Goal: Task Accomplishment & Management: Complete application form

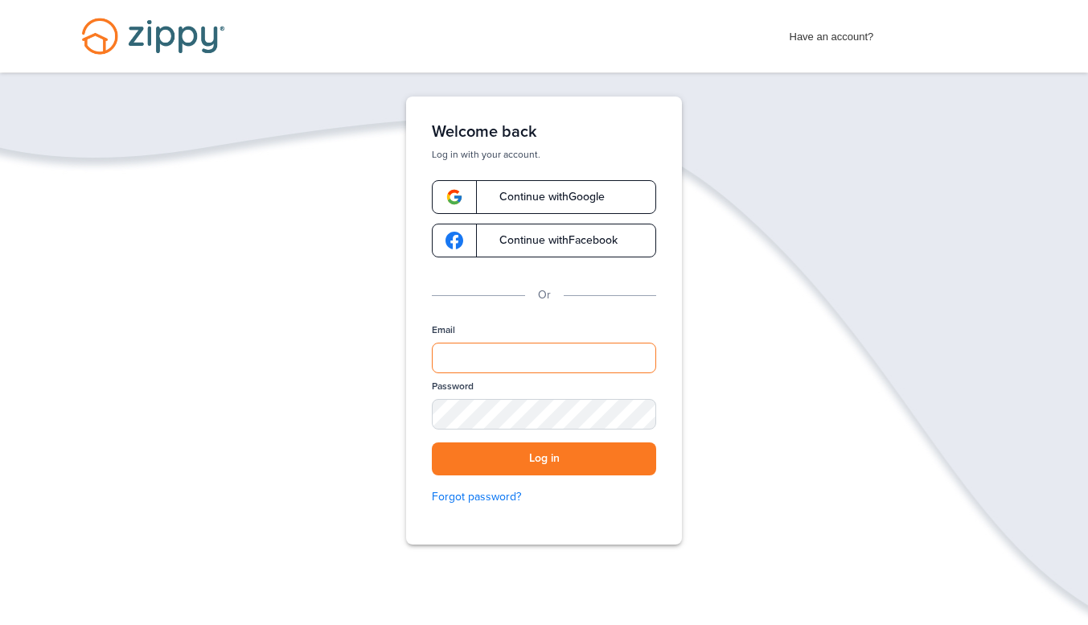
type input "**********"
click at [521, 473] on button "Log in" at bounding box center [544, 458] width 224 height 33
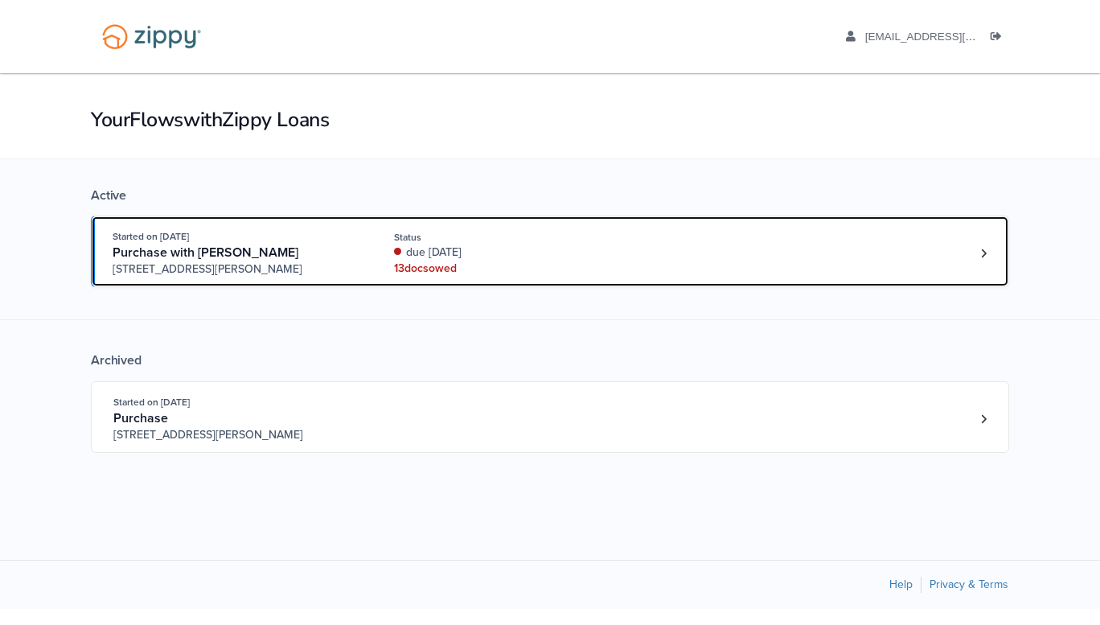
click at [259, 253] on span "Purchase with [PERSON_NAME]" at bounding box center [206, 252] width 186 height 16
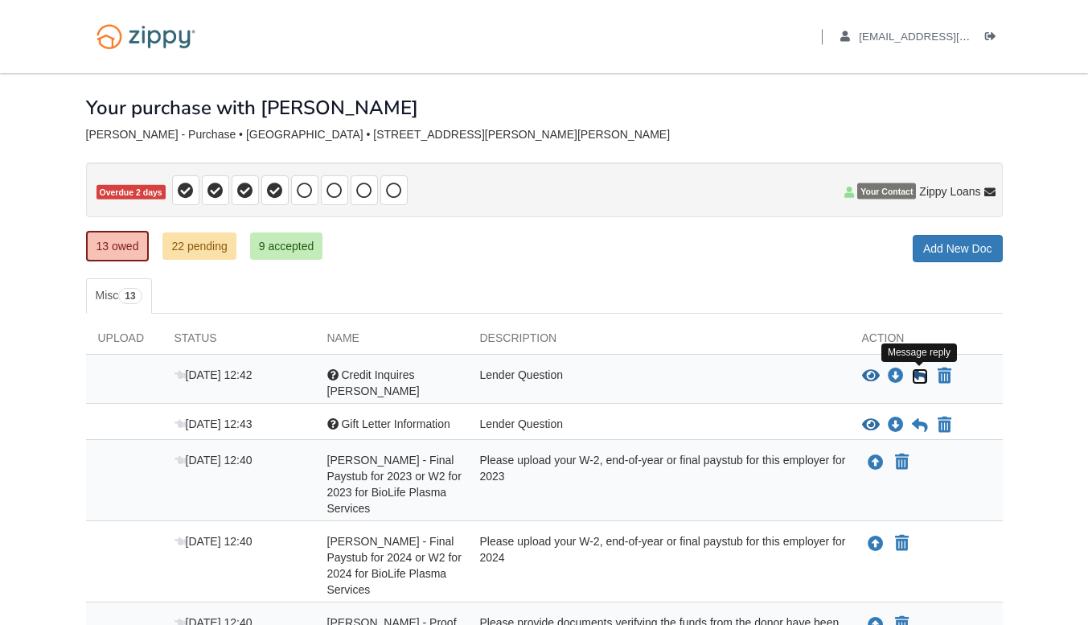
click at [915, 380] on icon at bounding box center [920, 376] width 16 height 16
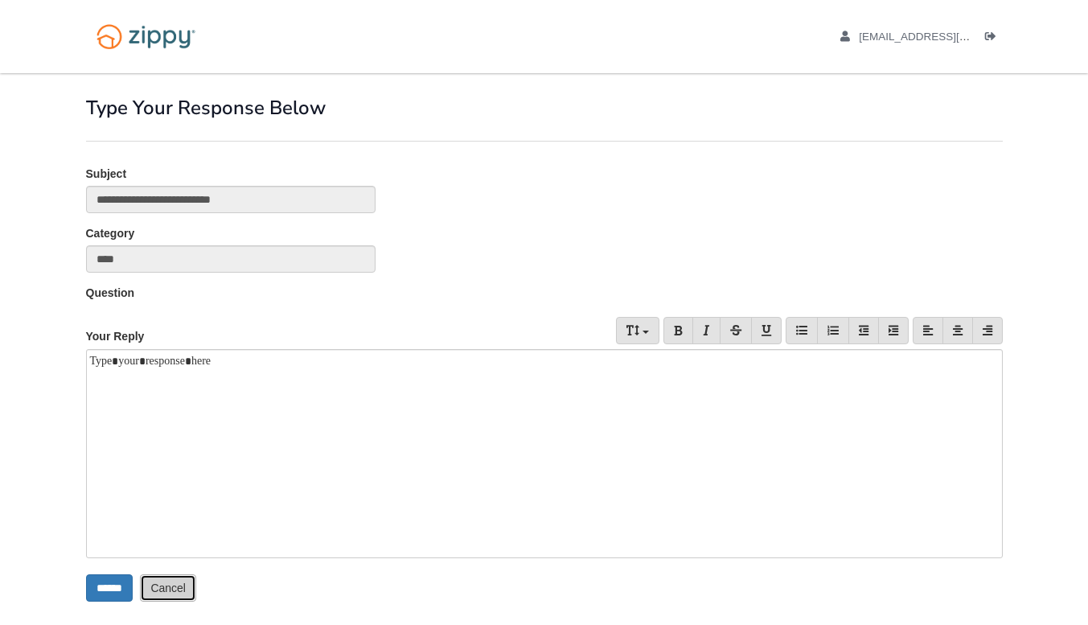
click at [184, 588] on link "Cancel" at bounding box center [168, 587] width 56 height 27
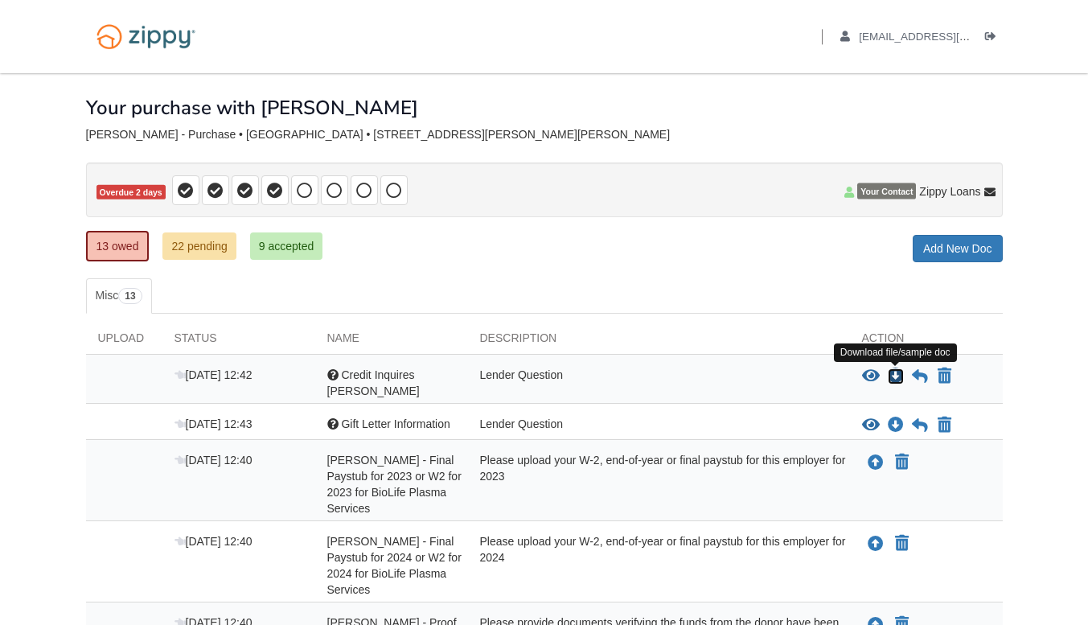
click at [891, 376] on icon "Download Credit Inquires Kristin Kist" at bounding box center [895, 376] width 16 height 16
click at [871, 372] on icon "View Credit Inquires Kristin Kist" at bounding box center [871, 376] width 18 height 16
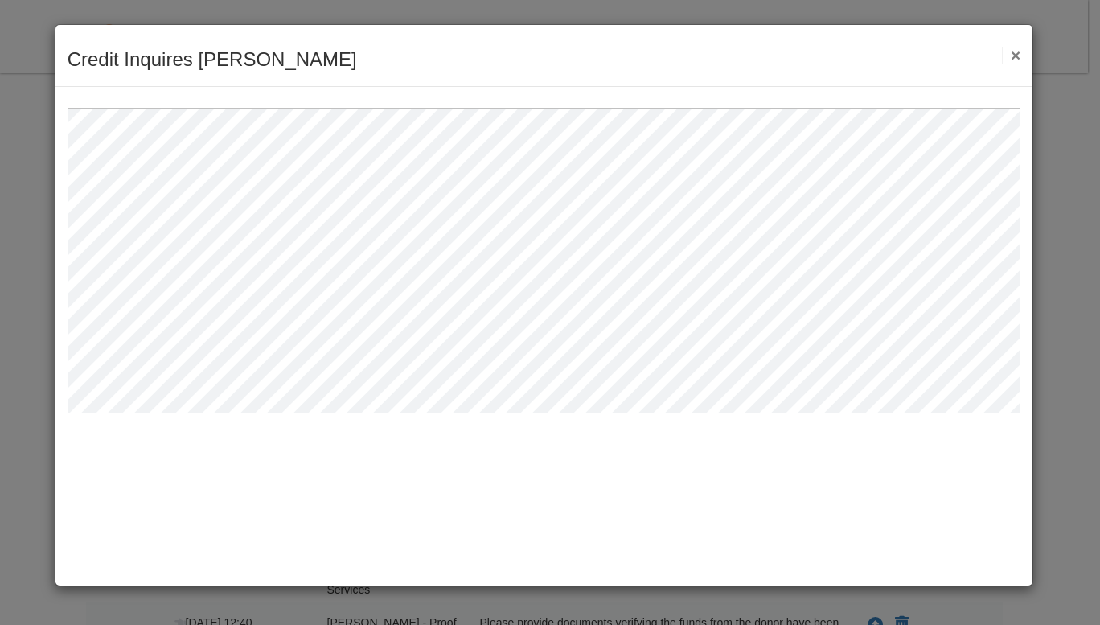
click at [1014, 49] on button "×" at bounding box center [1011, 55] width 18 height 17
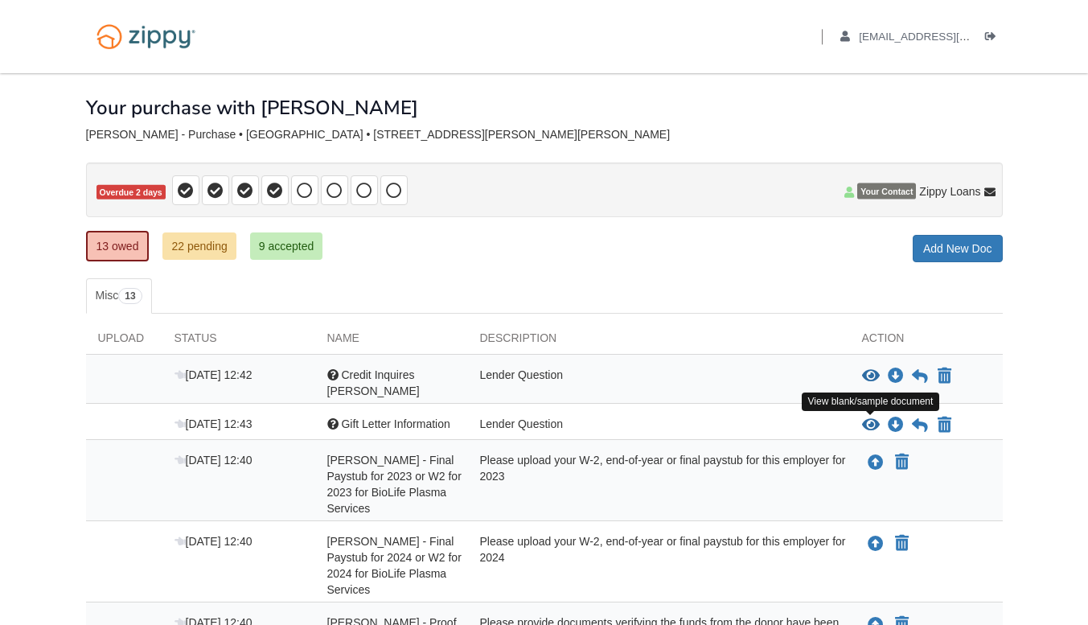
click at [866, 422] on icon "View Gift Letter Information" at bounding box center [871, 425] width 18 height 16
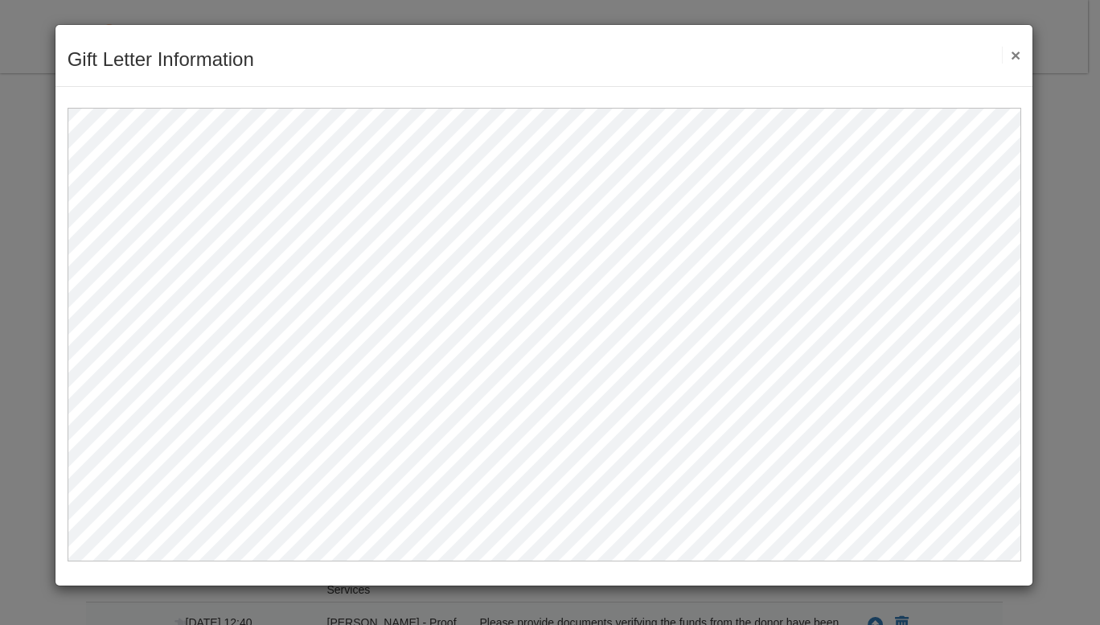
click at [1018, 52] on button "×" at bounding box center [1011, 55] width 18 height 17
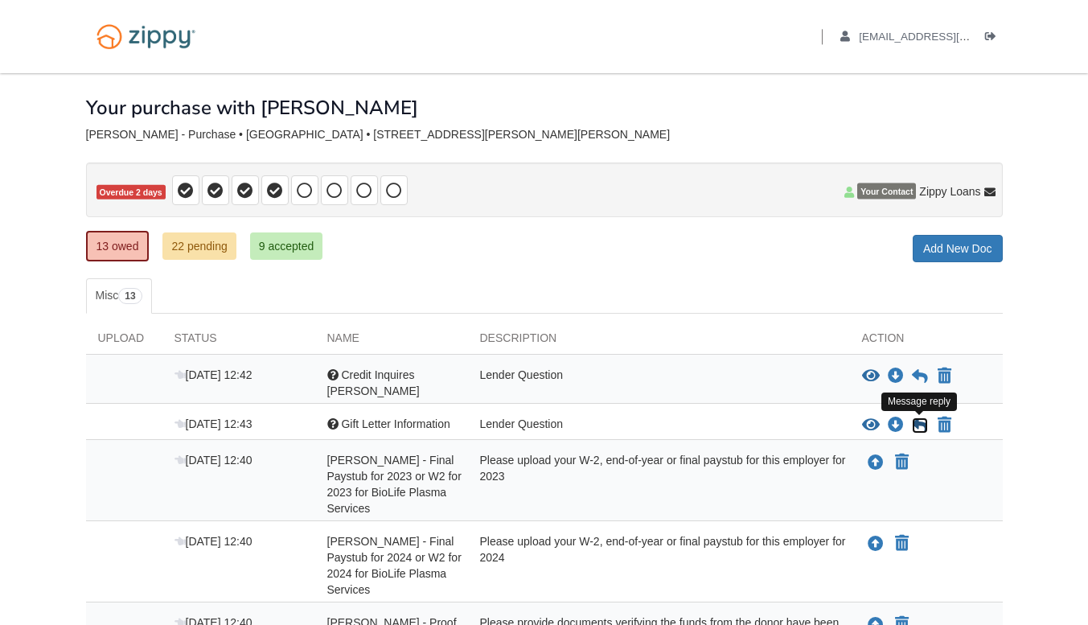
click at [916, 424] on icon at bounding box center [920, 425] width 16 height 16
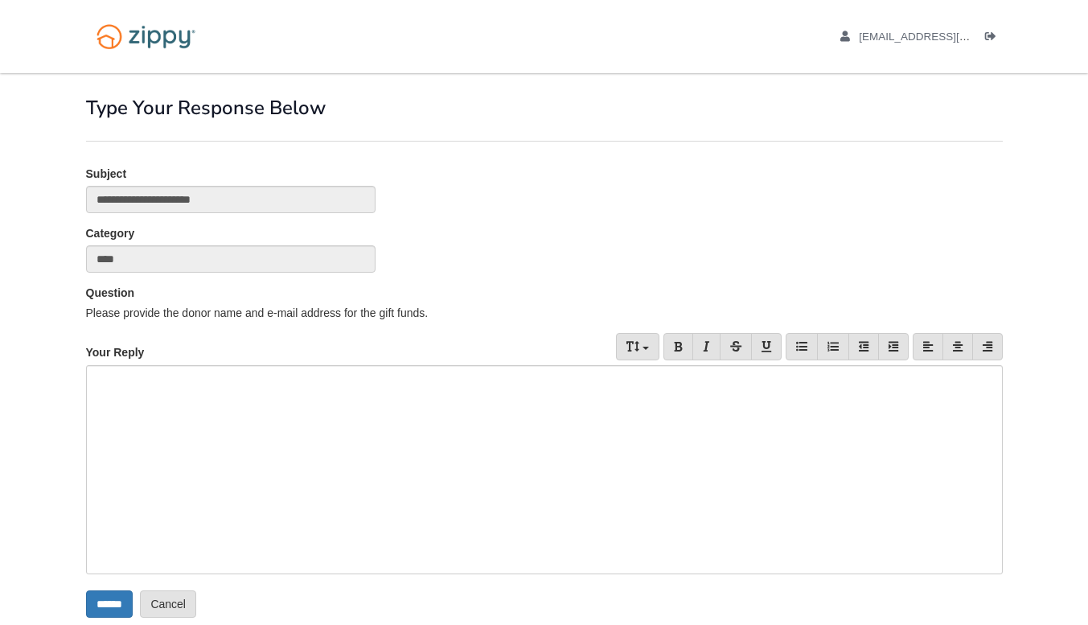
click at [194, 407] on div at bounding box center [544, 469] width 916 height 209
click at [121, 587] on div at bounding box center [544, 582] width 916 height 16
click at [120, 609] on input "******" at bounding box center [109, 603] width 47 height 27
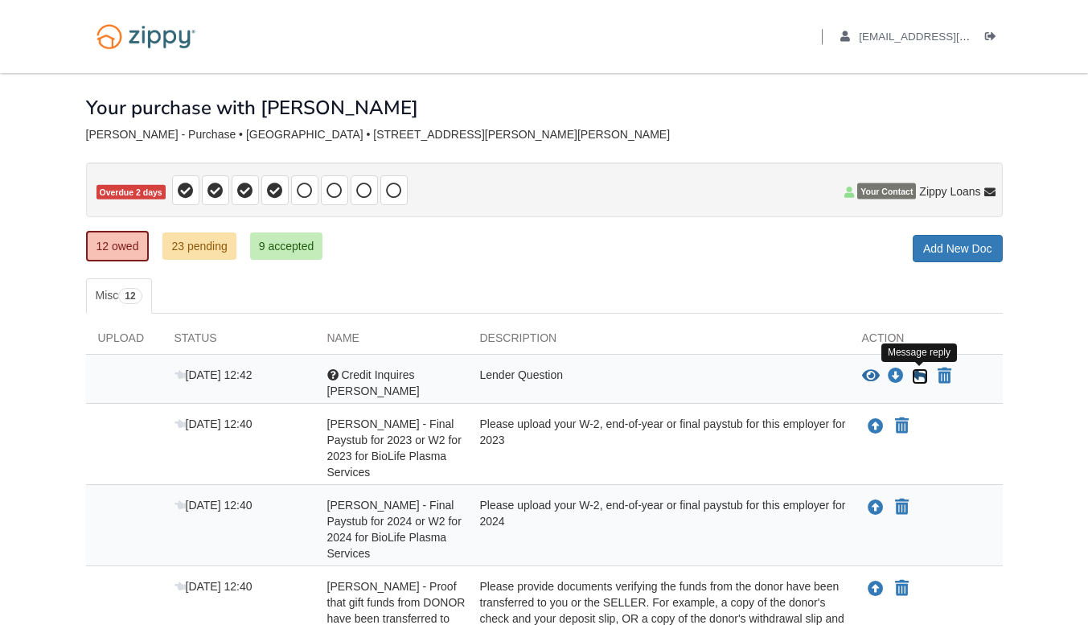
click at [918, 382] on icon at bounding box center [920, 376] width 16 height 16
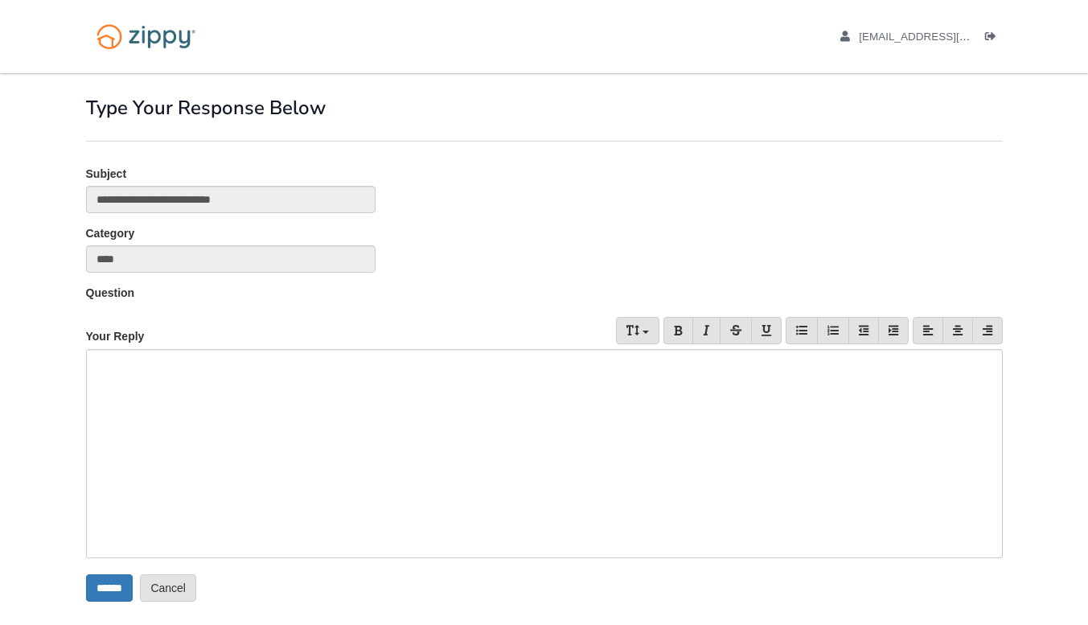
click at [283, 387] on div at bounding box center [544, 453] width 916 height 209
click at [109, 587] on input "******" at bounding box center [109, 587] width 47 height 27
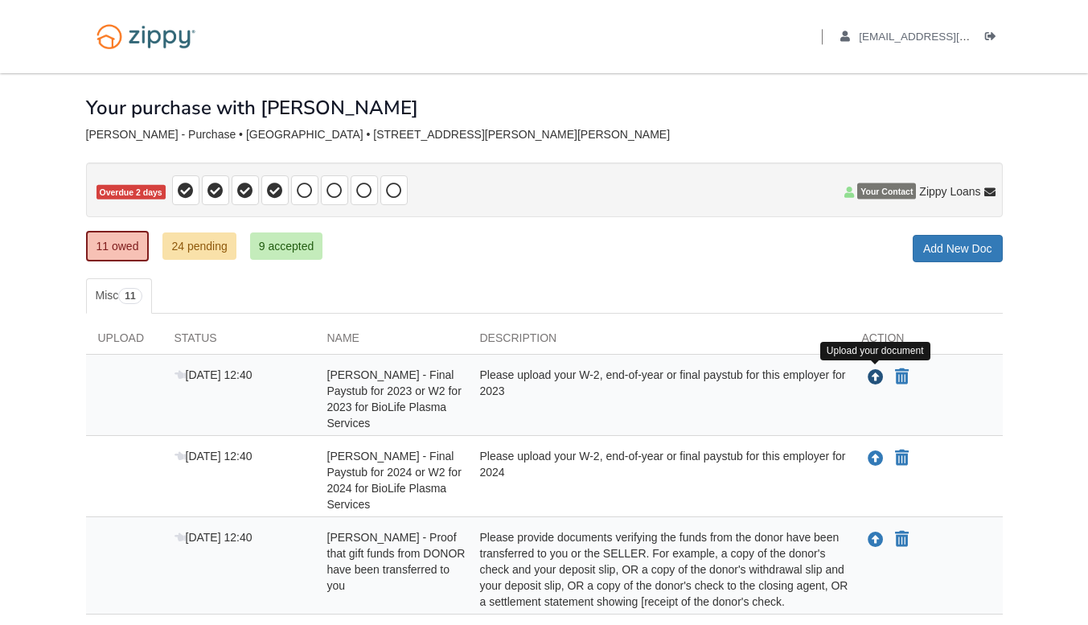
click at [866, 378] on button "Upload your document" at bounding box center [875, 377] width 19 height 21
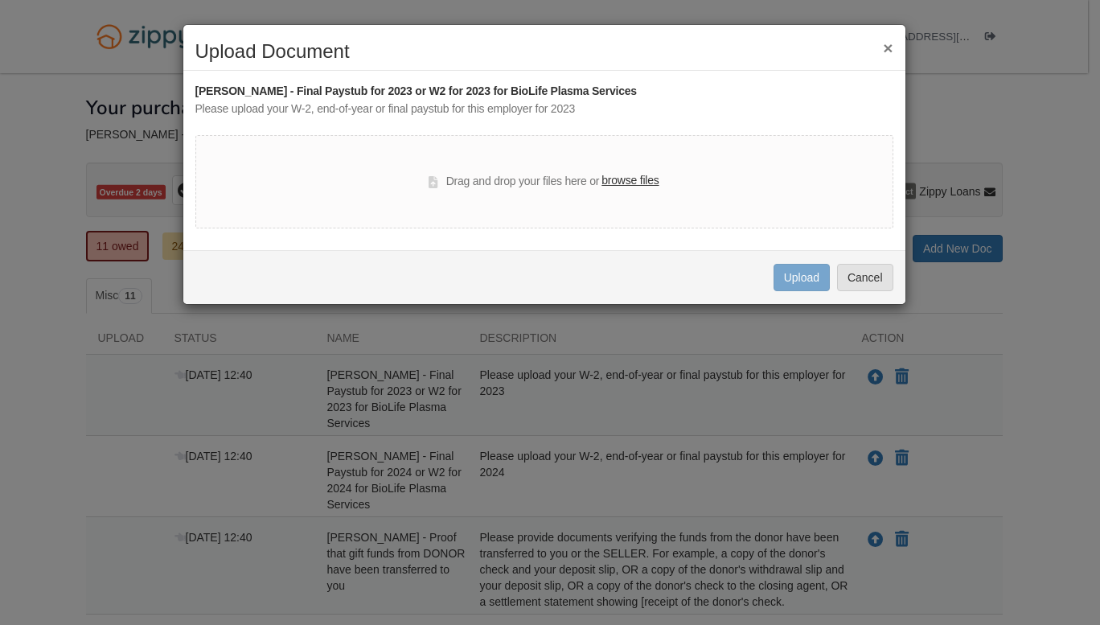
click at [617, 181] on label "browse files" at bounding box center [629, 181] width 57 height 18
click at [0, 0] on input "browse files" at bounding box center [0, 0] width 0 height 0
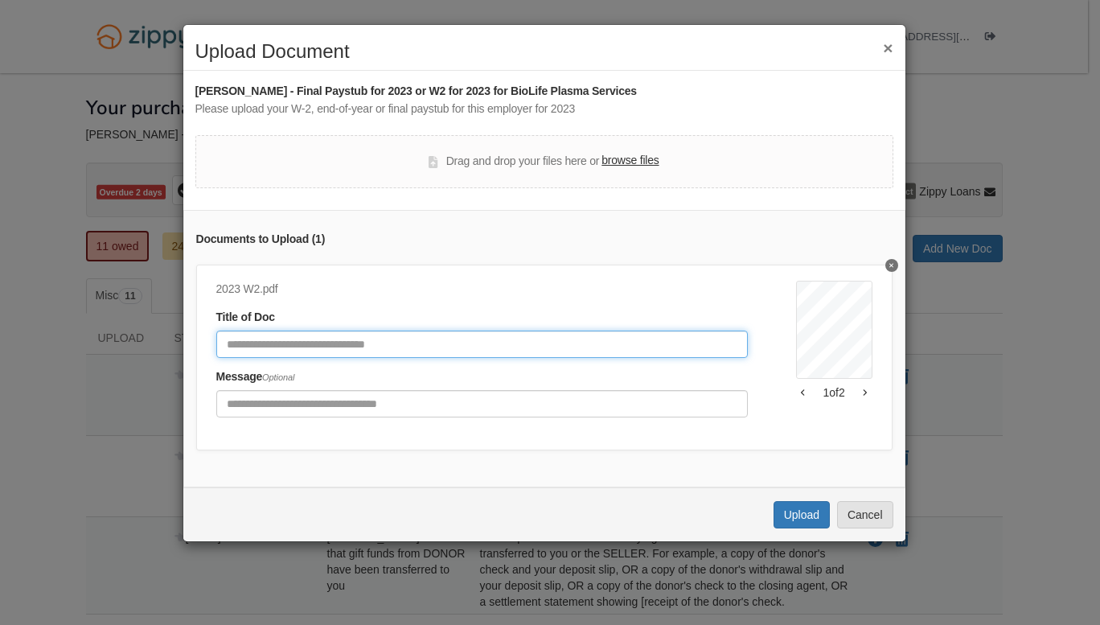
click at [352, 348] on input "Document Title" at bounding box center [481, 343] width 531 height 27
type input "*******"
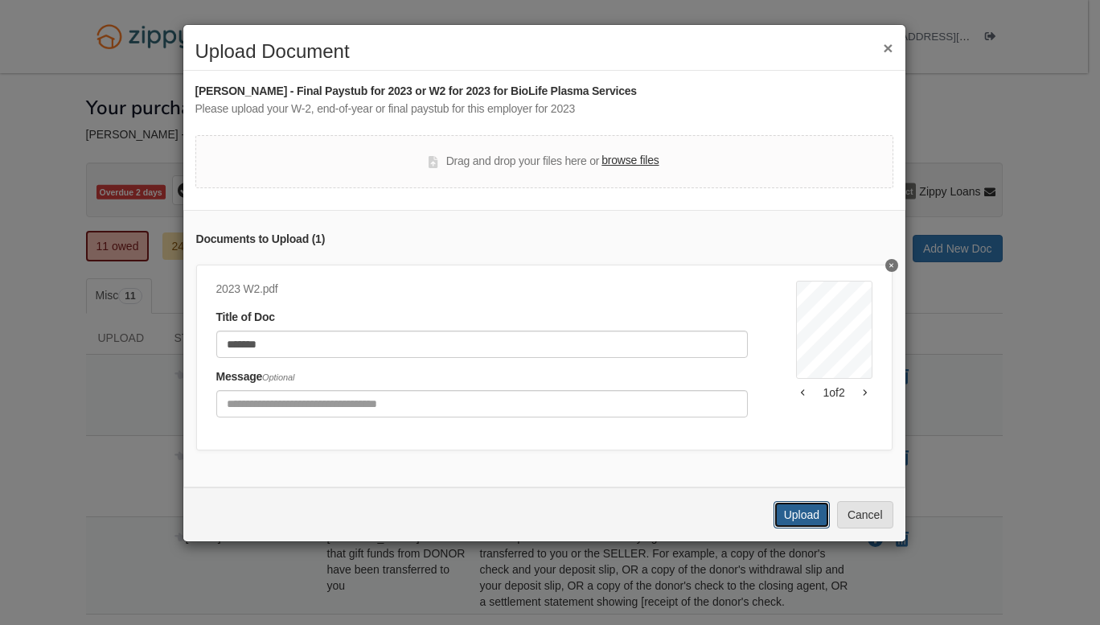
click at [787, 527] on button "Upload" at bounding box center [801, 514] width 56 height 27
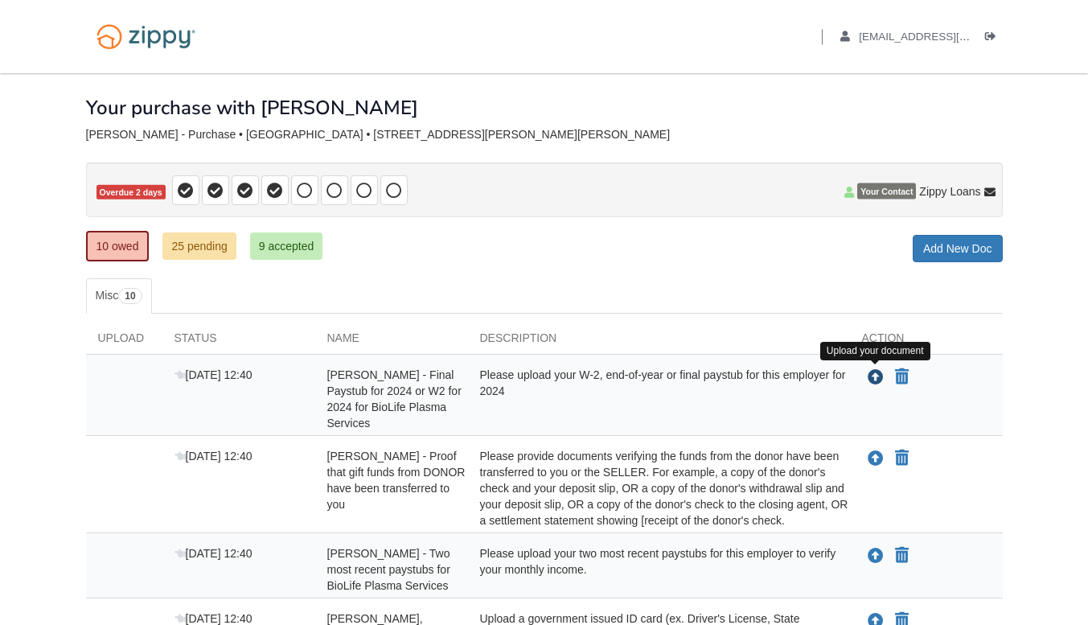
click at [871, 385] on icon "Upload Kristin Kist - Final Paystub for 2024 or W2 for 2024 for BioLife Plasma …" at bounding box center [875, 378] width 16 height 16
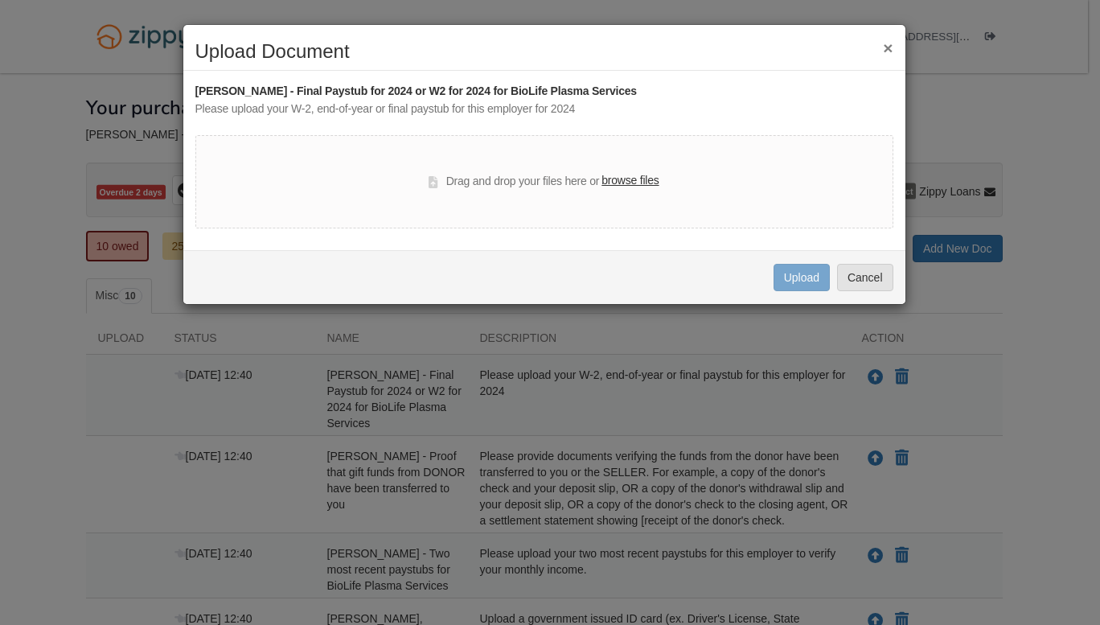
click at [621, 182] on label "browse files" at bounding box center [629, 181] width 57 height 18
click at [0, 0] on input "browse files" at bounding box center [0, 0] width 0 height 0
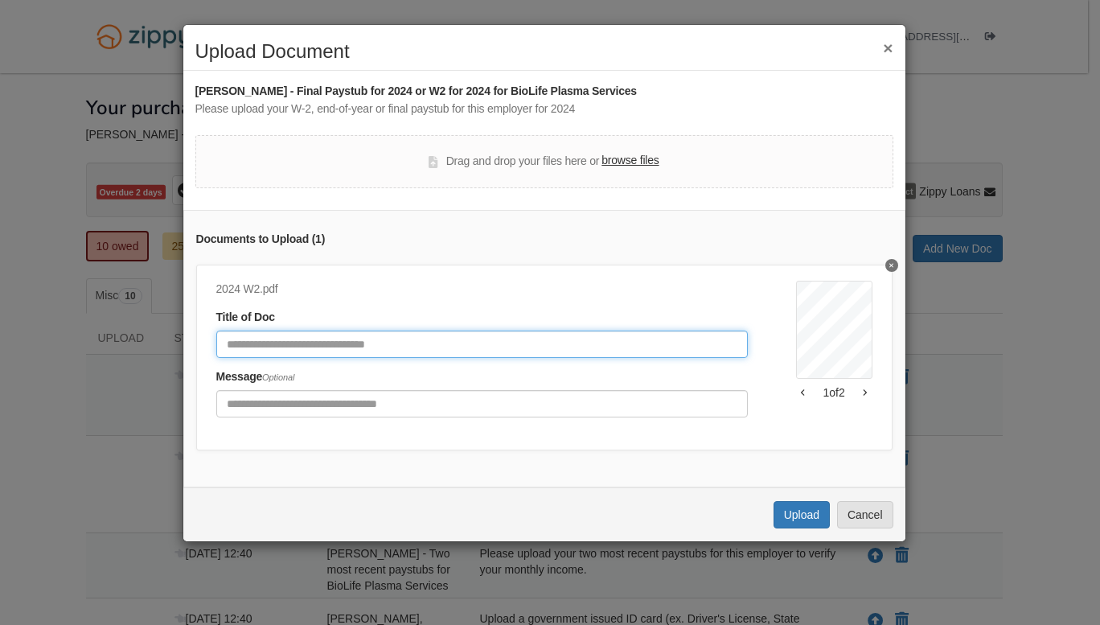
click at [373, 335] on input "Document Title" at bounding box center [481, 343] width 531 height 27
type input "*"
click at [248, 345] on input "*******" at bounding box center [481, 343] width 531 height 27
type input "*******"
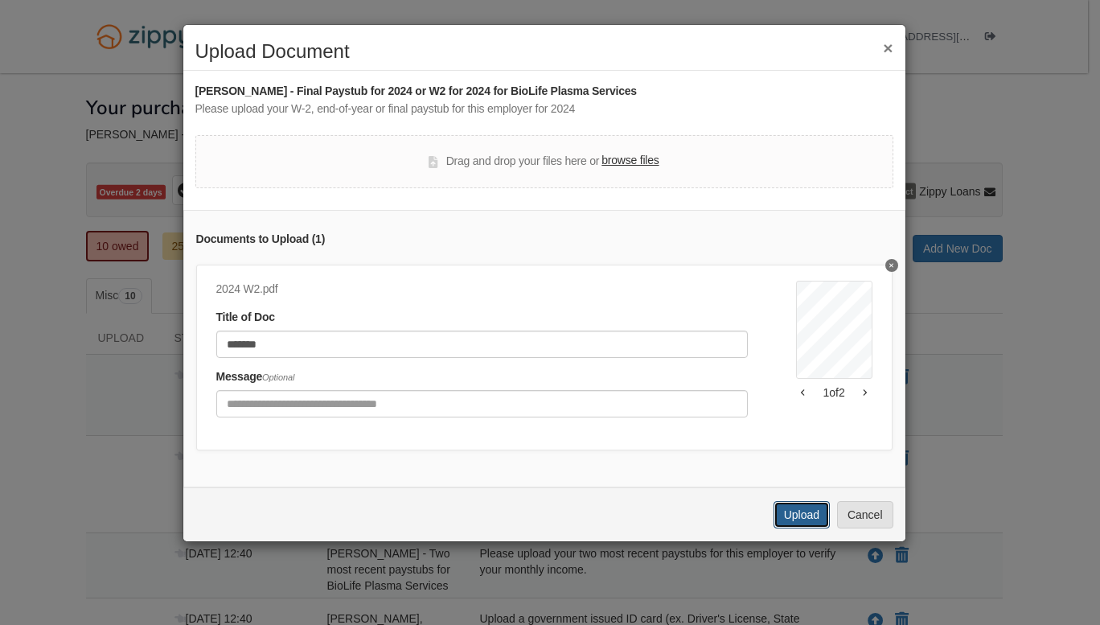
click at [792, 528] on button "Upload" at bounding box center [801, 514] width 56 height 27
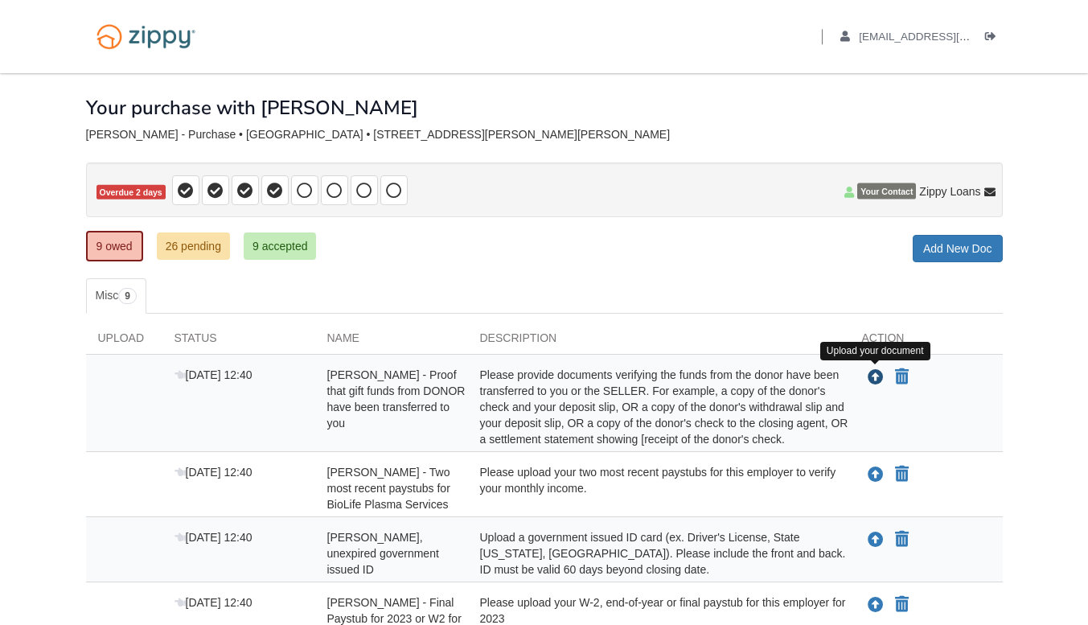
click at [869, 378] on icon "Upload Kristin Kist - Proof that gift funds from DONOR have been transferred to…" at bounding box center [875, 378] width 16 height 16
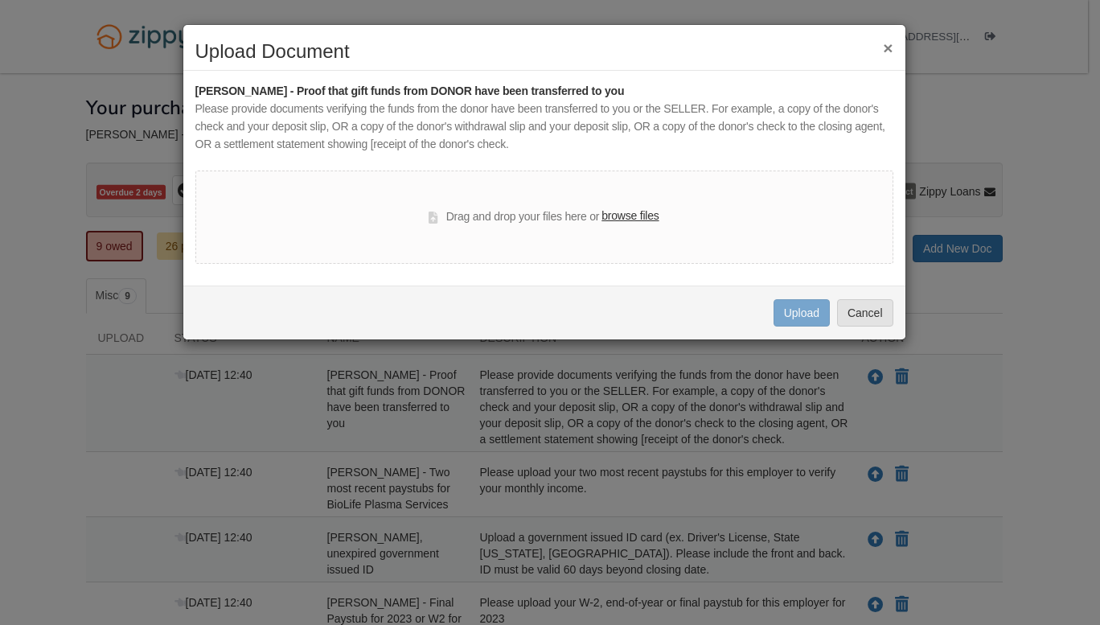
click at [615, 225] on label "browse files" at bounding box center [629, 216] width 57 height 18
click at [0, 0] on input "browse files" at bounding box center [0, 0] width 0 height 0
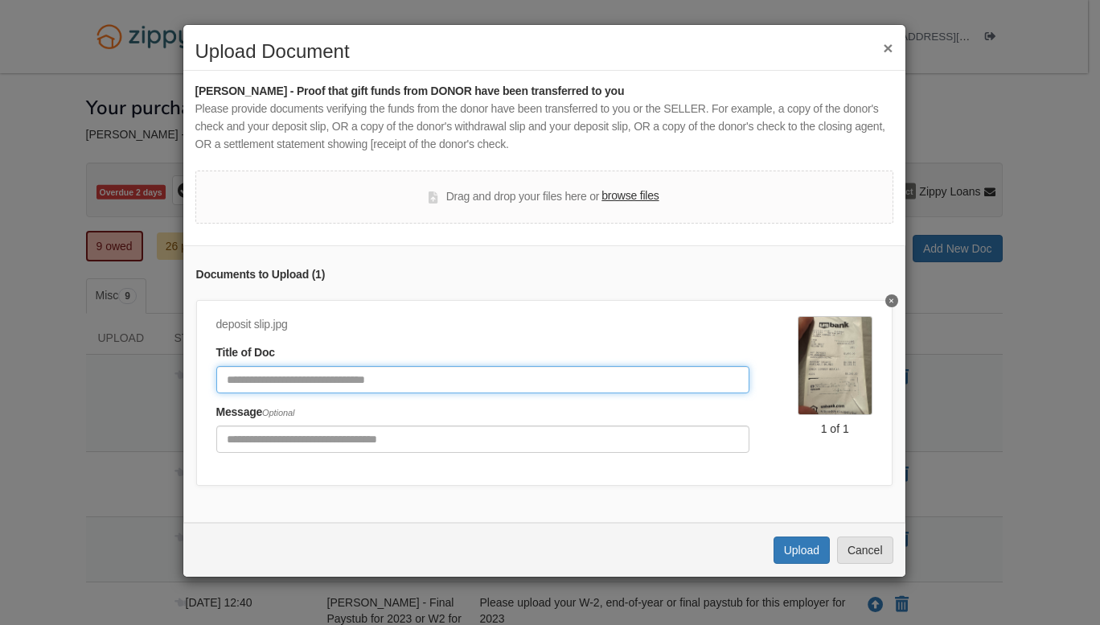
click at [307, 372] on input "Document Title" at bounding box center [482, 379] width 533 height 27
type input "**********"
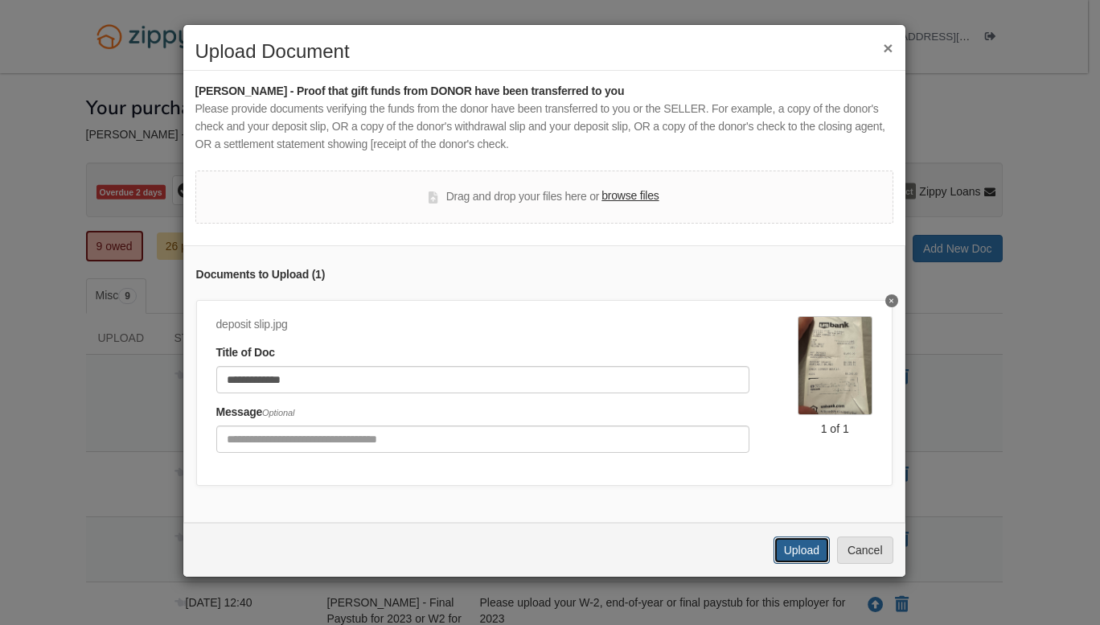
click at [793, 562] on button "Upload" at bounding box center [801, 549] width 56 height 27
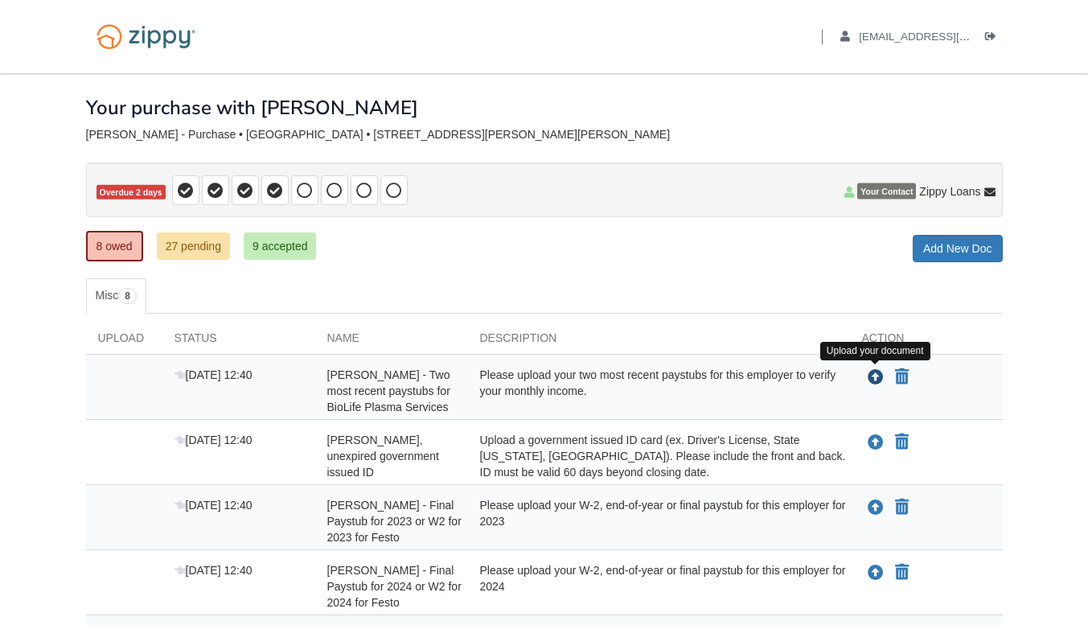
click at [868, 377] on icon "Upload Kristin Kist - Two most recent paystubs for BioLife Plasma Services" at bounding box center [875, 378] width 16 height 16
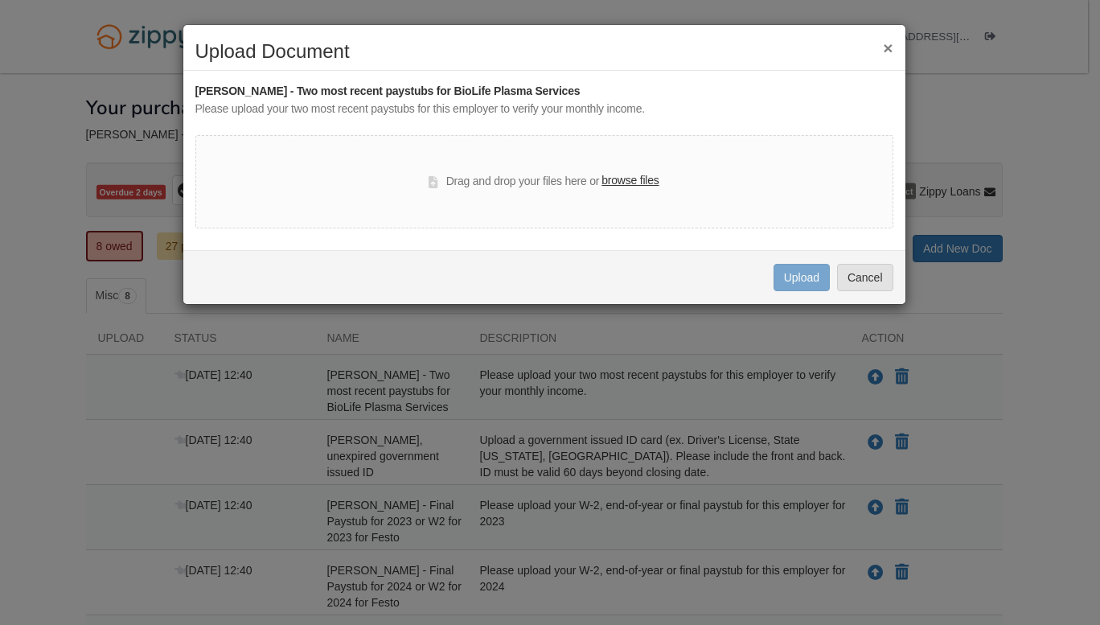
click at [639, 174] on label "browse files" at bounding box center [629, 181] width 57 height 18
click at [0, 0] on input "browse files" at bounding box center [0, 0] width 0 height 0
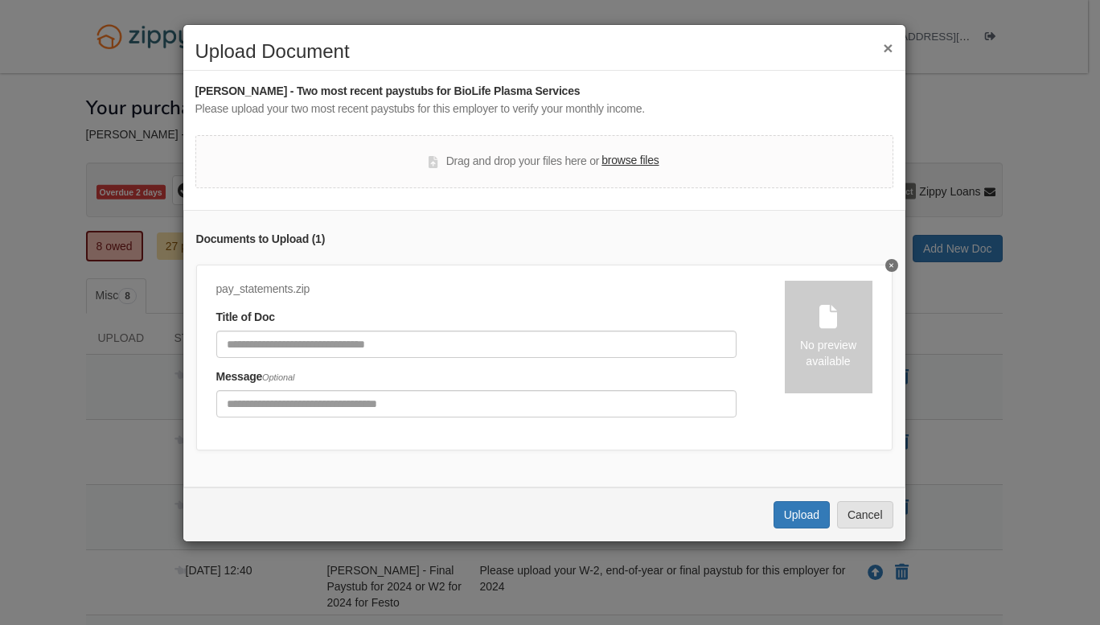
click at [885, 271] on button "Delete undefined" at bounding box center [891, 265] width 13 height 13
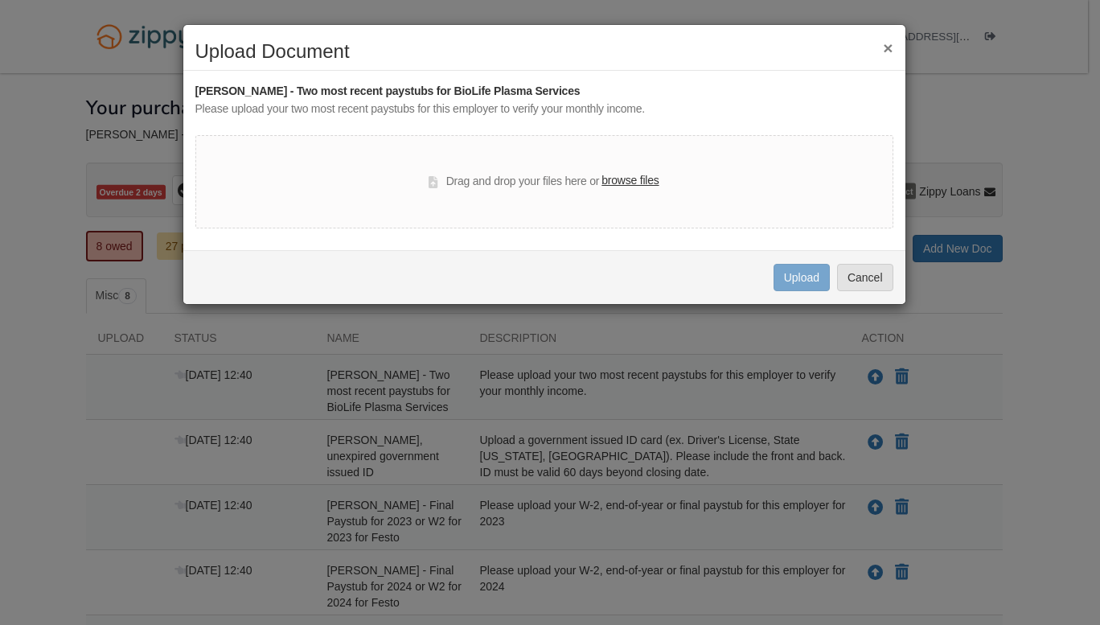
click at [619, 182] on label "browse files" at bounding box center [629, 181] width 57 height 18
click at [0, 0] on input "browse files" at bounding box center [0, 0] width 0 height 0
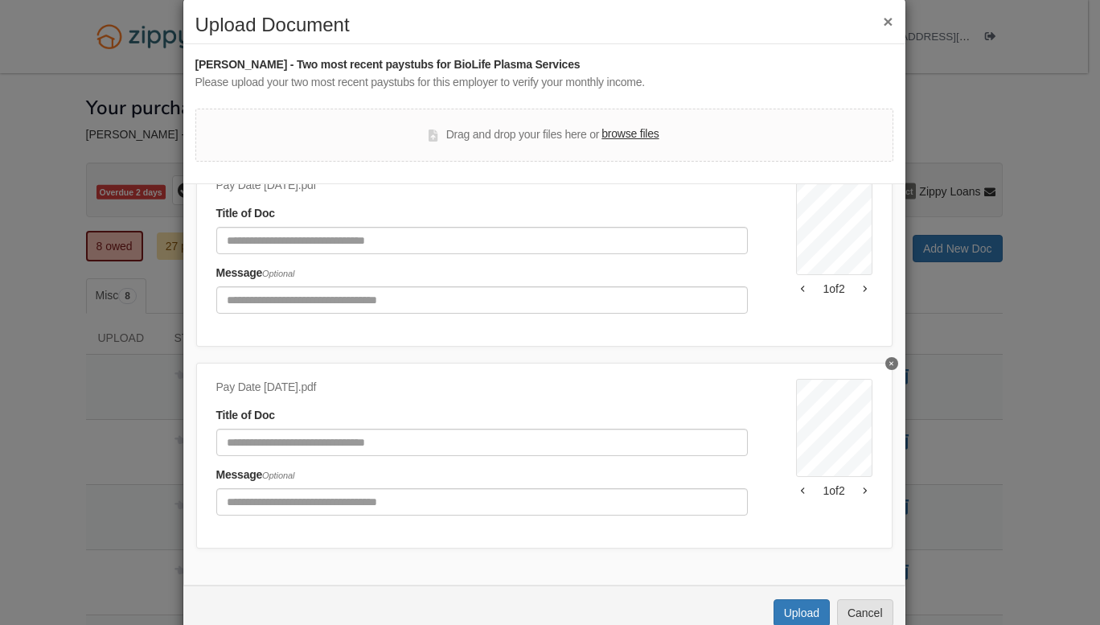
scroll to position [32, 0]
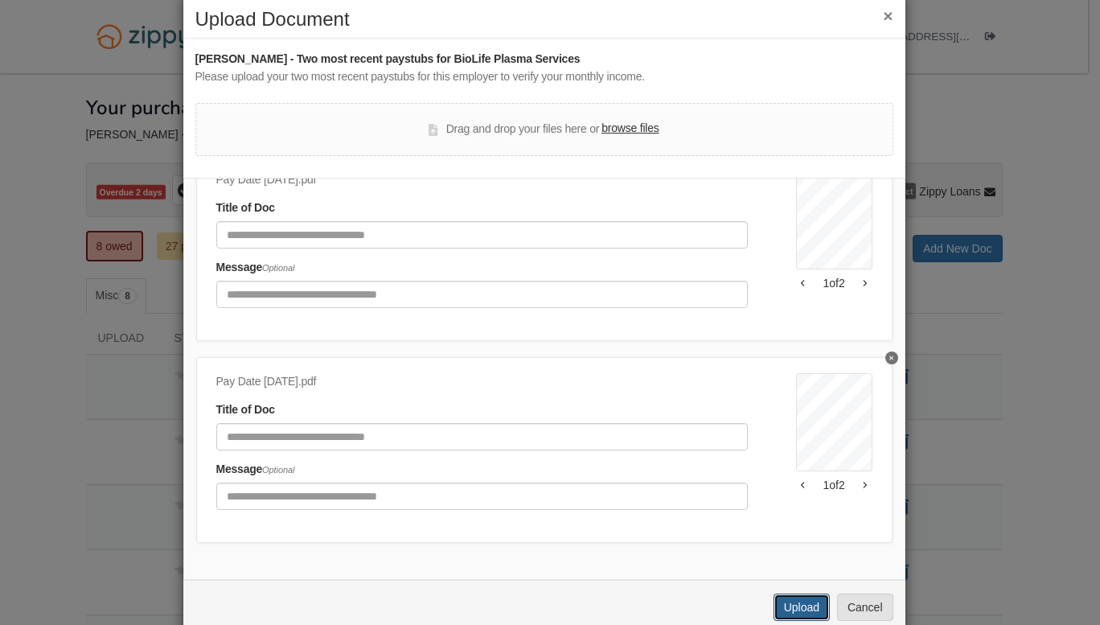
click at [794, 602] on button "Upload" at bounding box center [801, 606] width 56 height 27
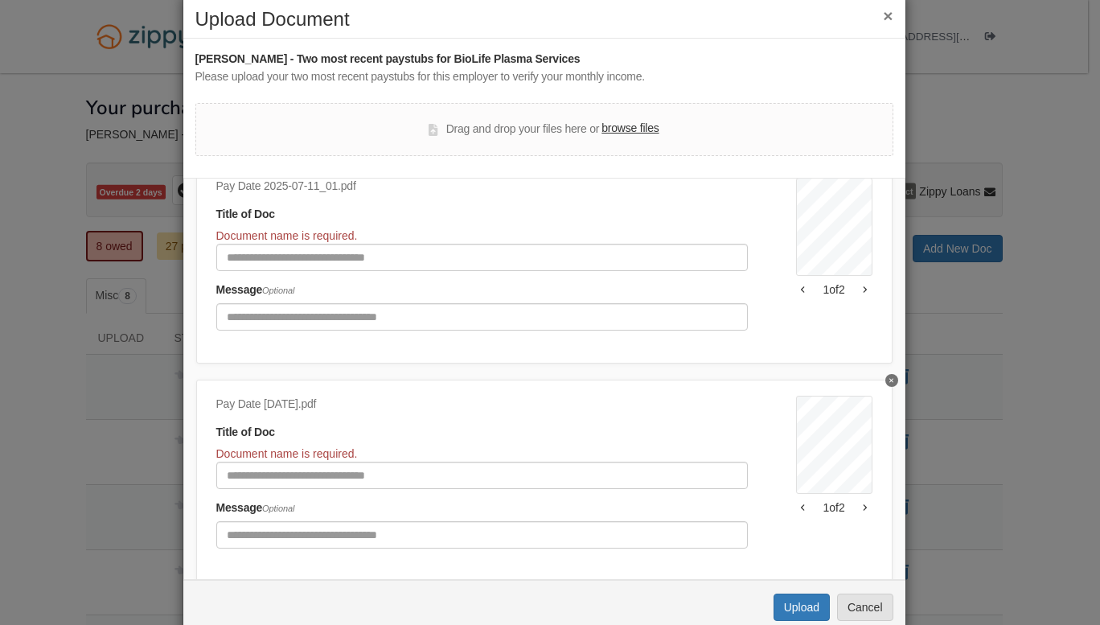
scroll to position [0, 0]
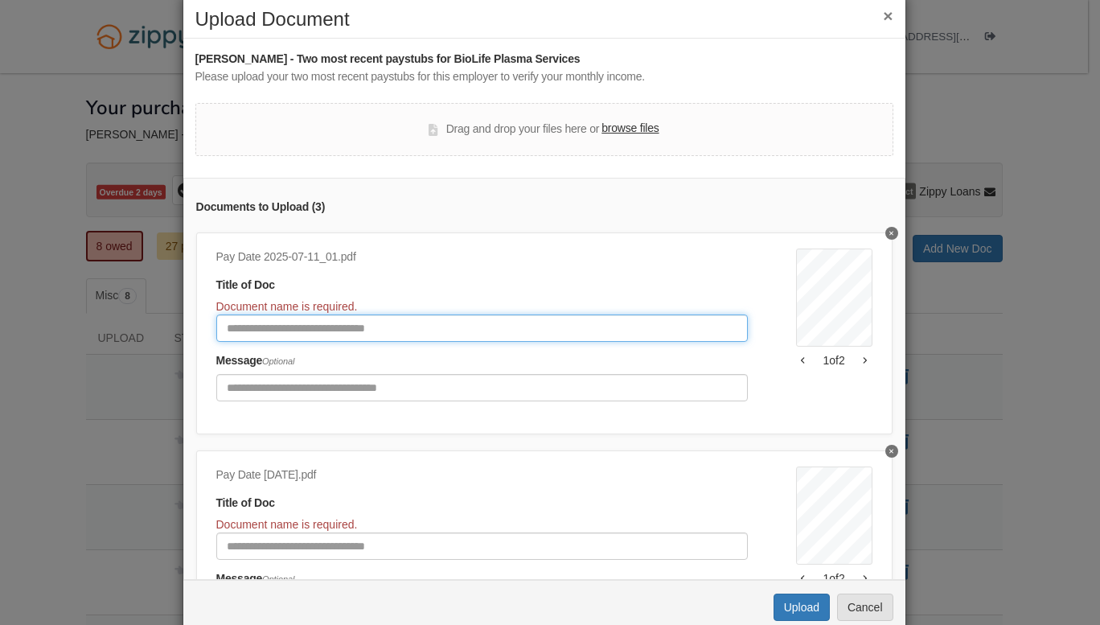
click at [576, 315] on input "Document Title" at bounding box center [481, 327] width 531 height 27
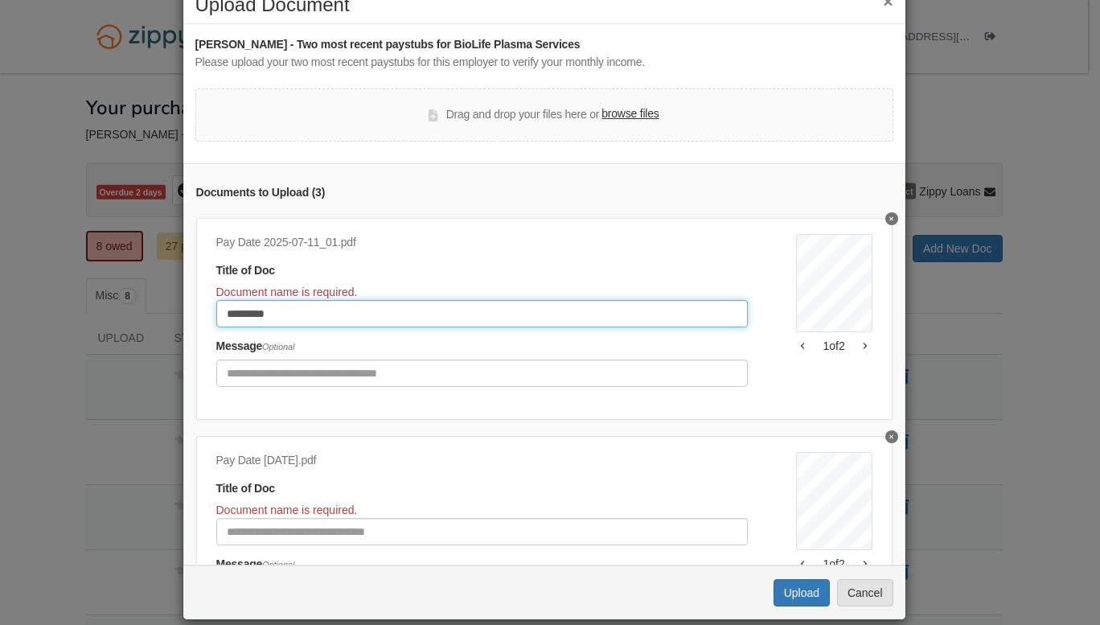
type input "*********"
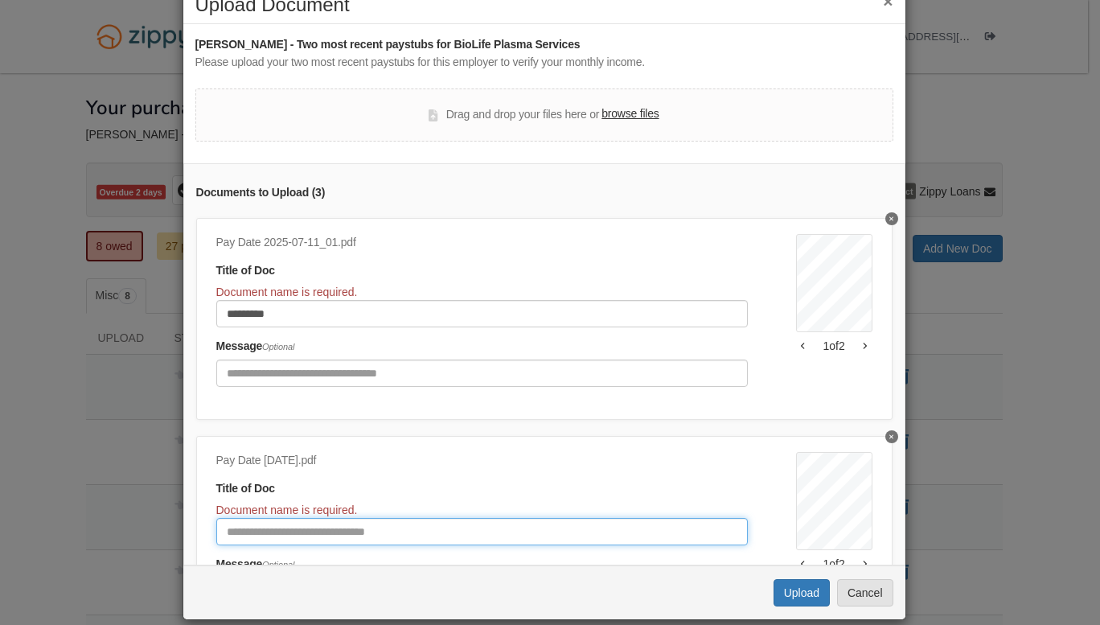
click at [225, 535] on input "Document Title" at bounding box center [481, 531] width 531 height 27
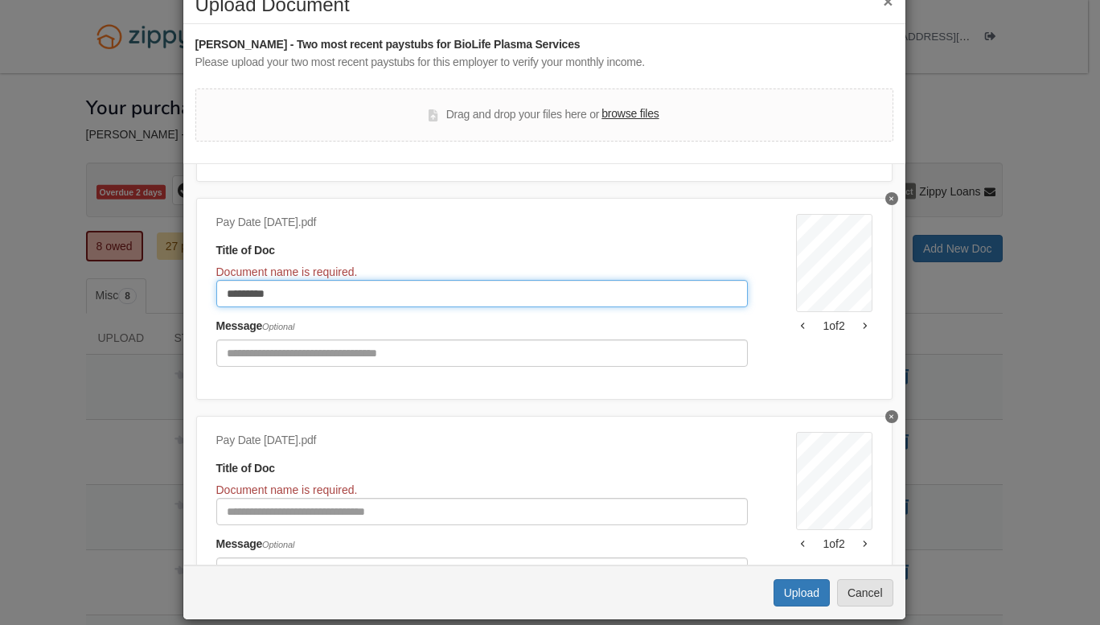
scroll to position [237, 0]
type input "*********"
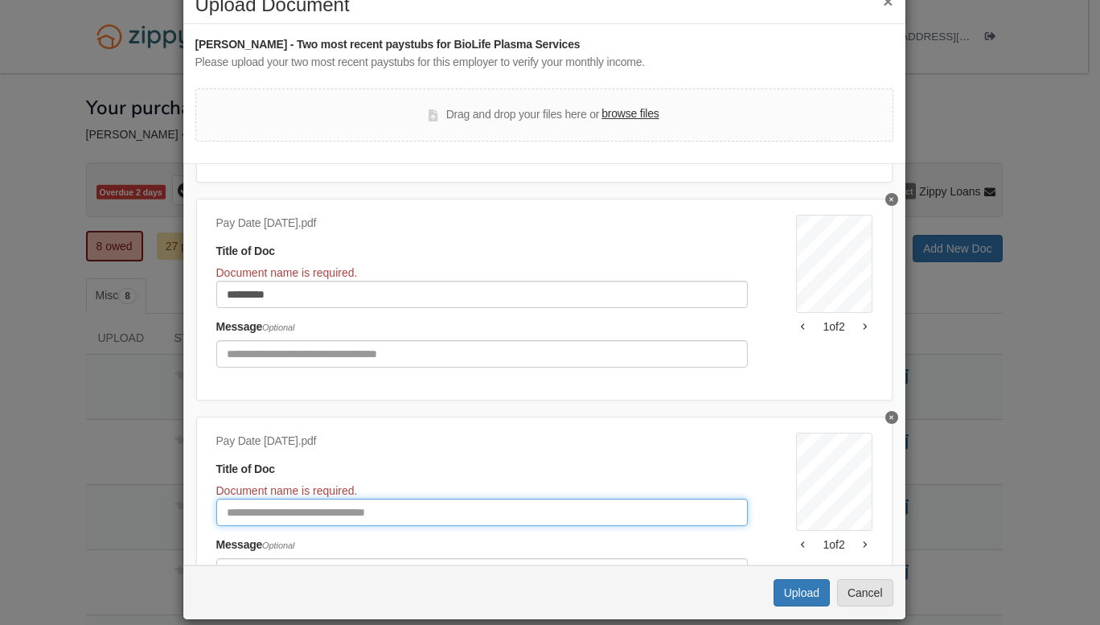
click at [364, 514] on input "Document Title" at bounding box center [481, 511] width 531 height 27
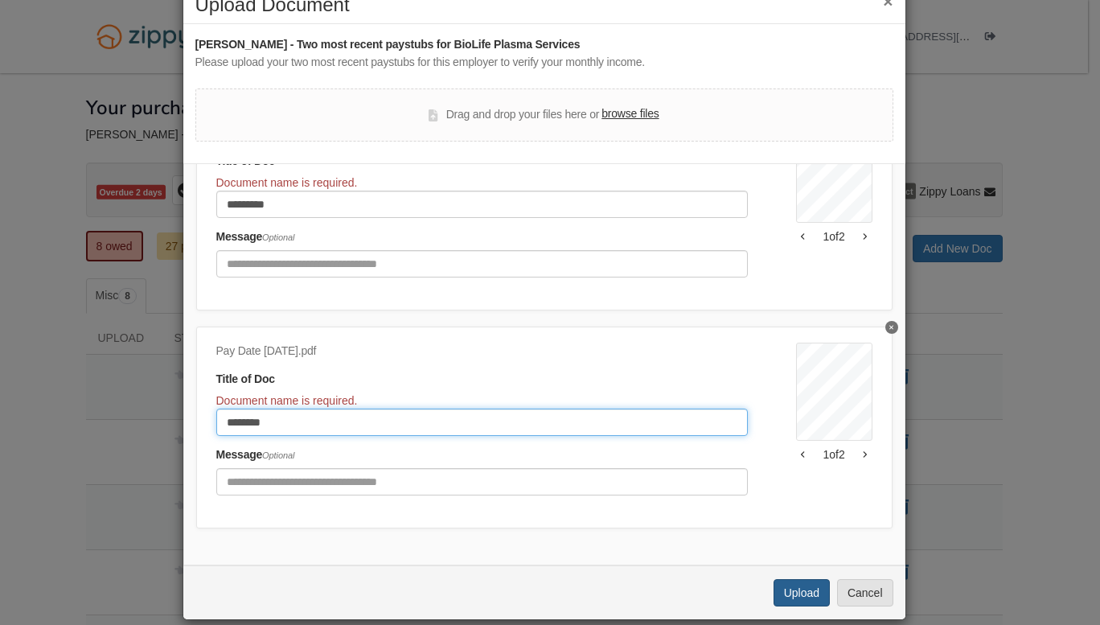
type input "********"
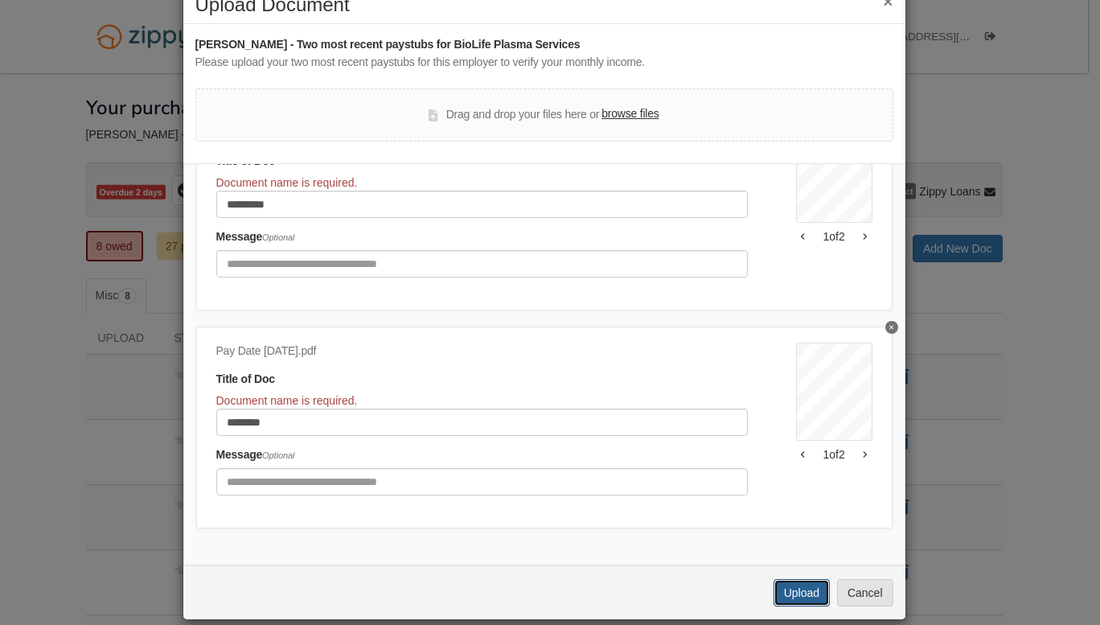
click at [794, 588] on button "Upload" at bounding box center [801, 592] width 56 height 27
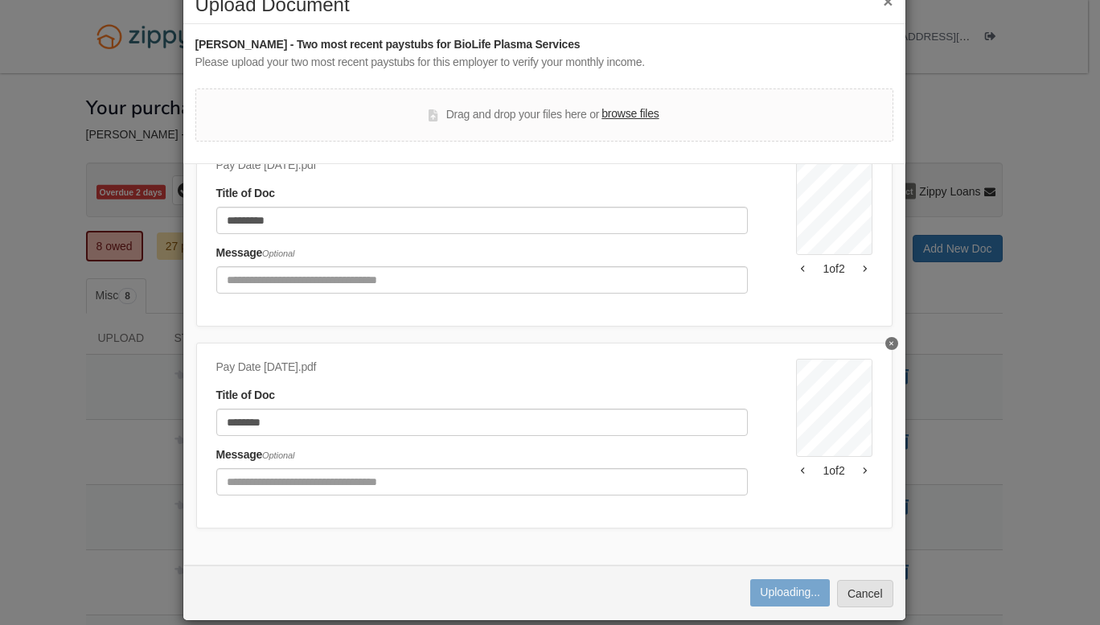
scroll to position [291, 0]
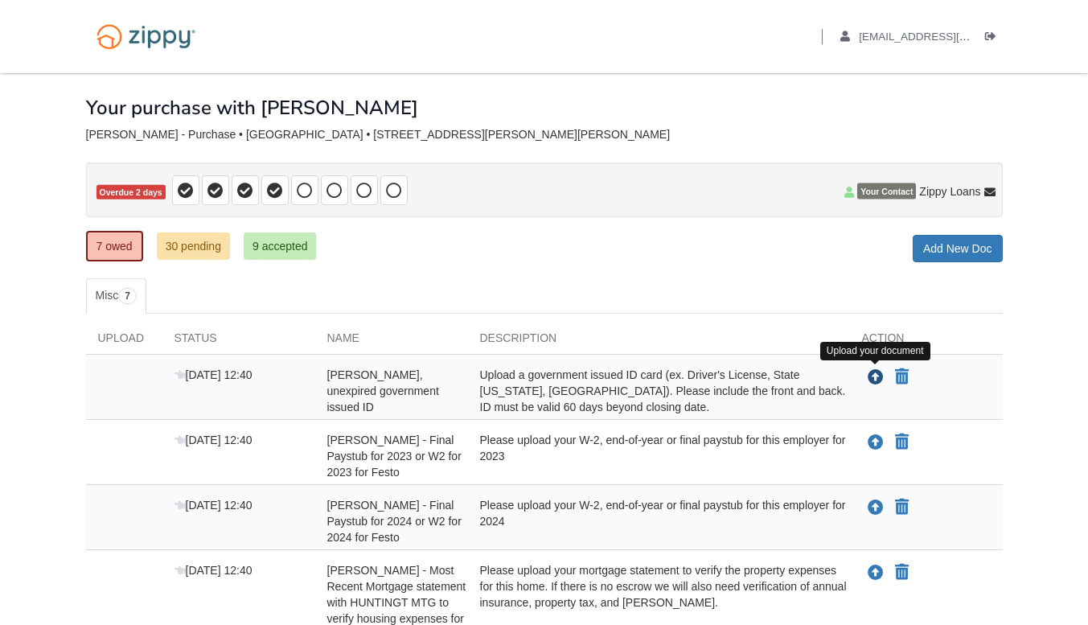
click at [867, 383] on icon "Upload Kristin Kist - Valid, unexpired government issued ID" at bounding box center [875, 378] width 16 height 16
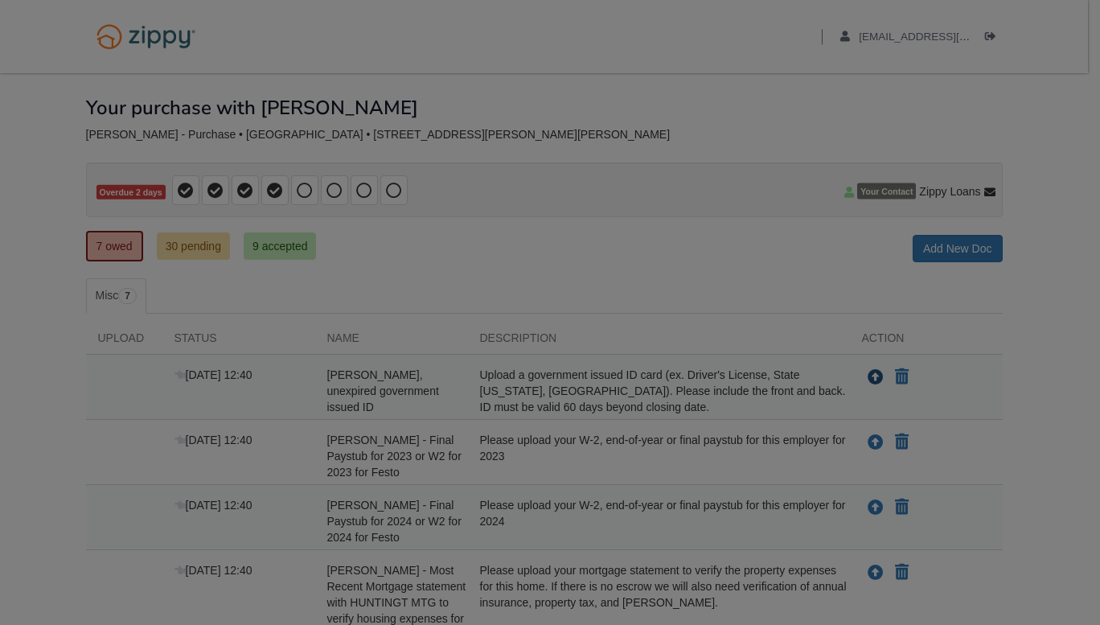
click at [867, 383] on body "Back to My Flows [EMAIL_ADDRESS][DOMAIN_NAME] Logout" at bounding box center [550, 478] width 1100 height 956
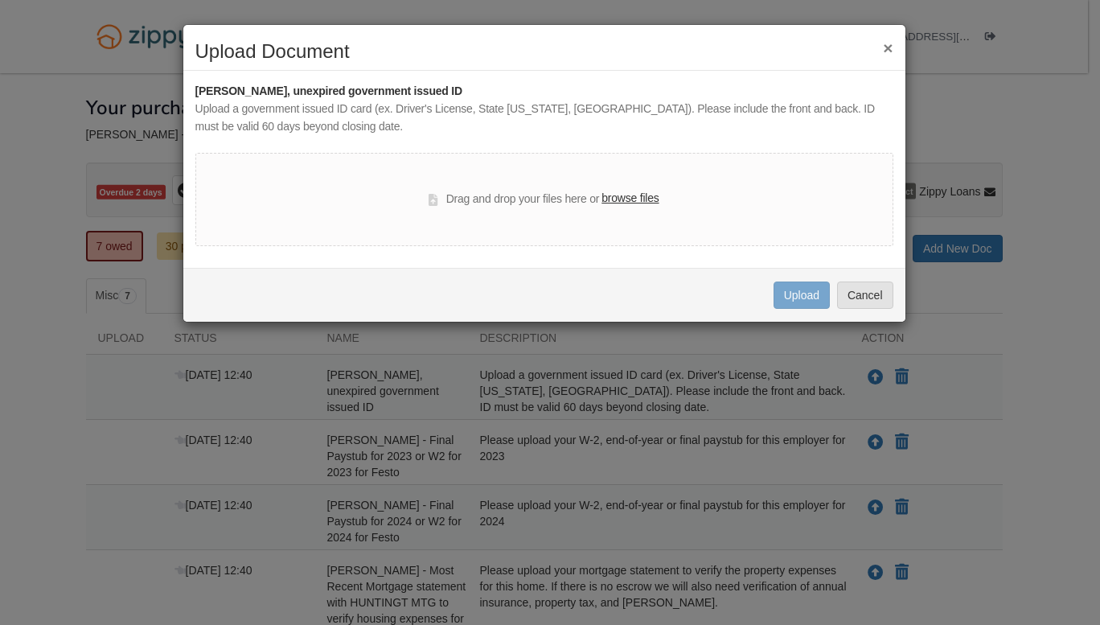
click at [629, 199] on label "browse files" at bounding box center [629, 199] width 57 height 18
click at [0, 0] on input "browse files" at bounding box center [0, 0] width 0 height 0
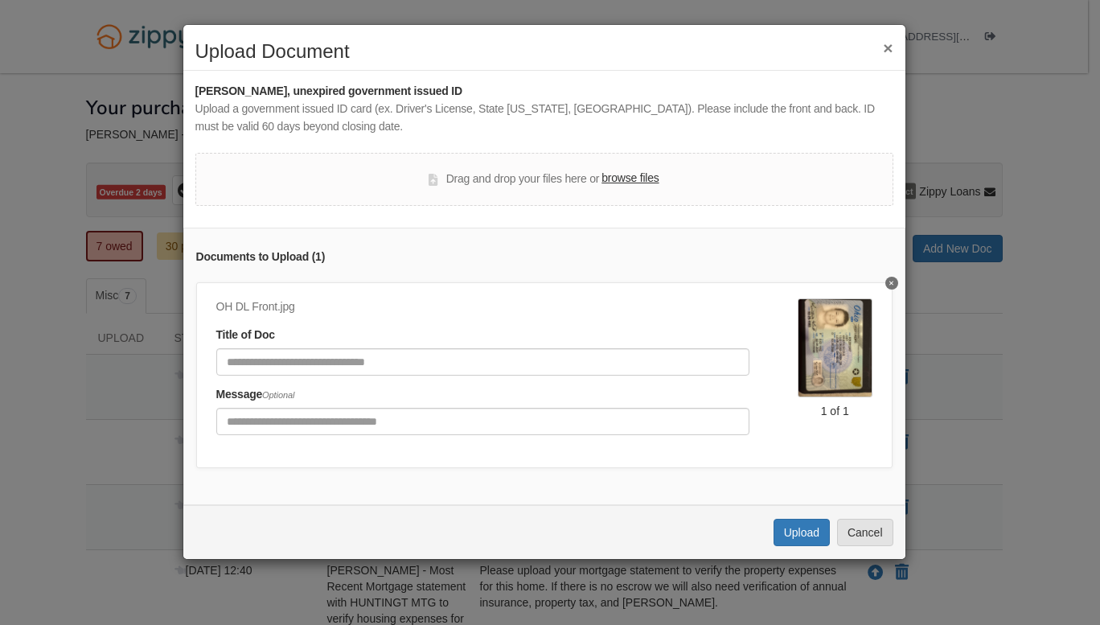
type input "**********"
click at [795, 546] on button "Upload" at bounding box center [801, 532] width 56 height 27
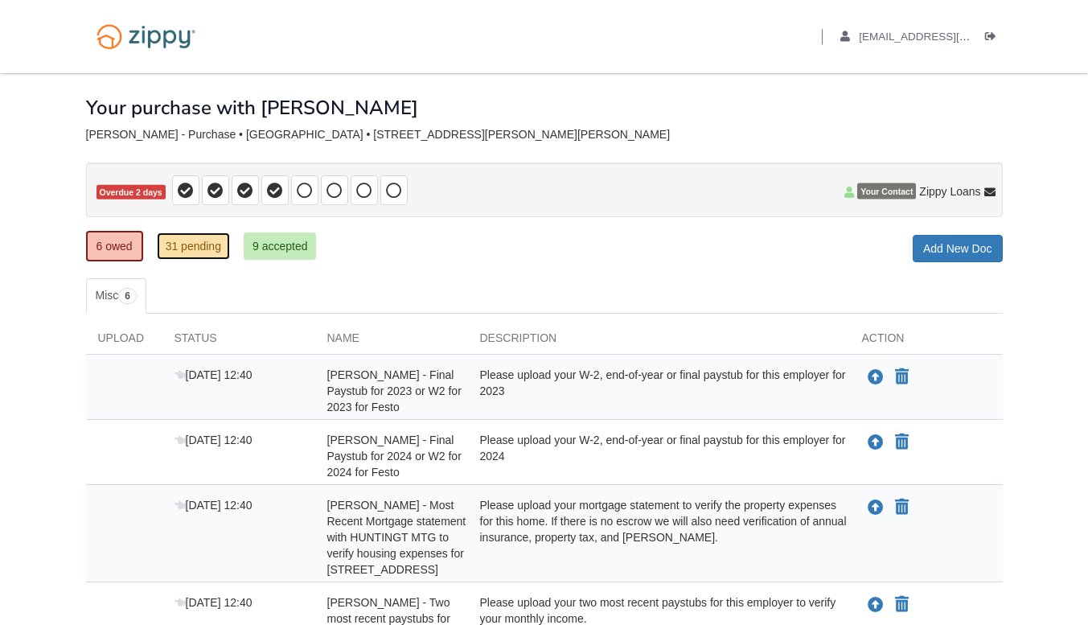
click at [186, 253] on link "31 pending" at bounding box center [193, 245] width 73 height 27
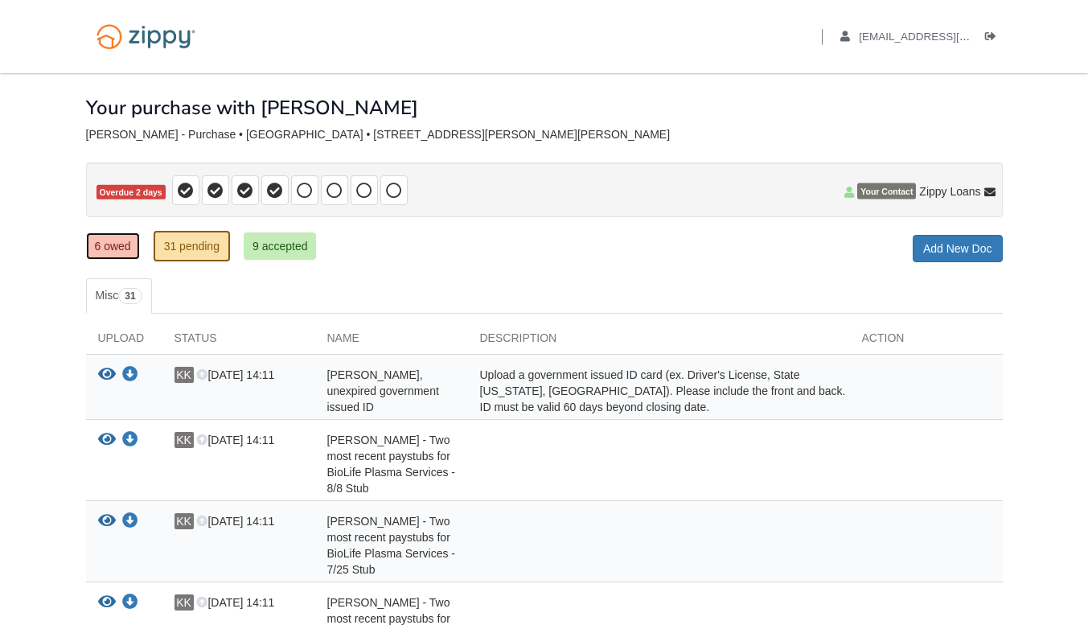
click at [118, 242] on link "6 owed" at bounding box center [113, 245] width 54 height 27
